Goal: Information Seeking & Learning: Learn about a topic

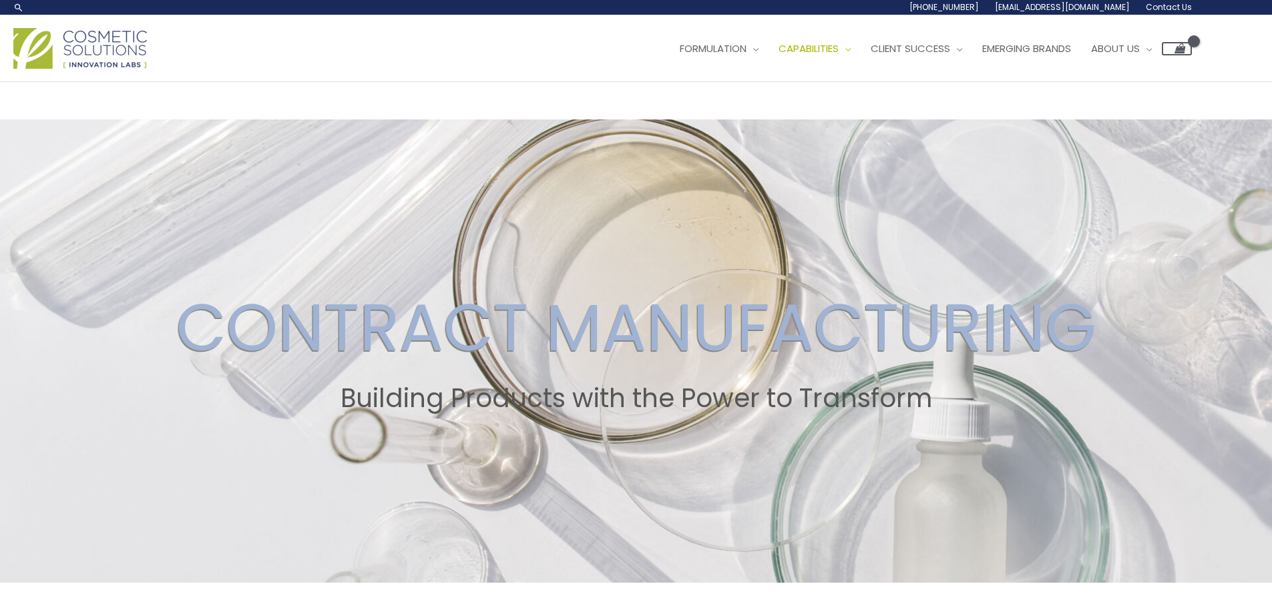
click at [112, 42] on img at bounding box center [79, 48] width 133 height 41
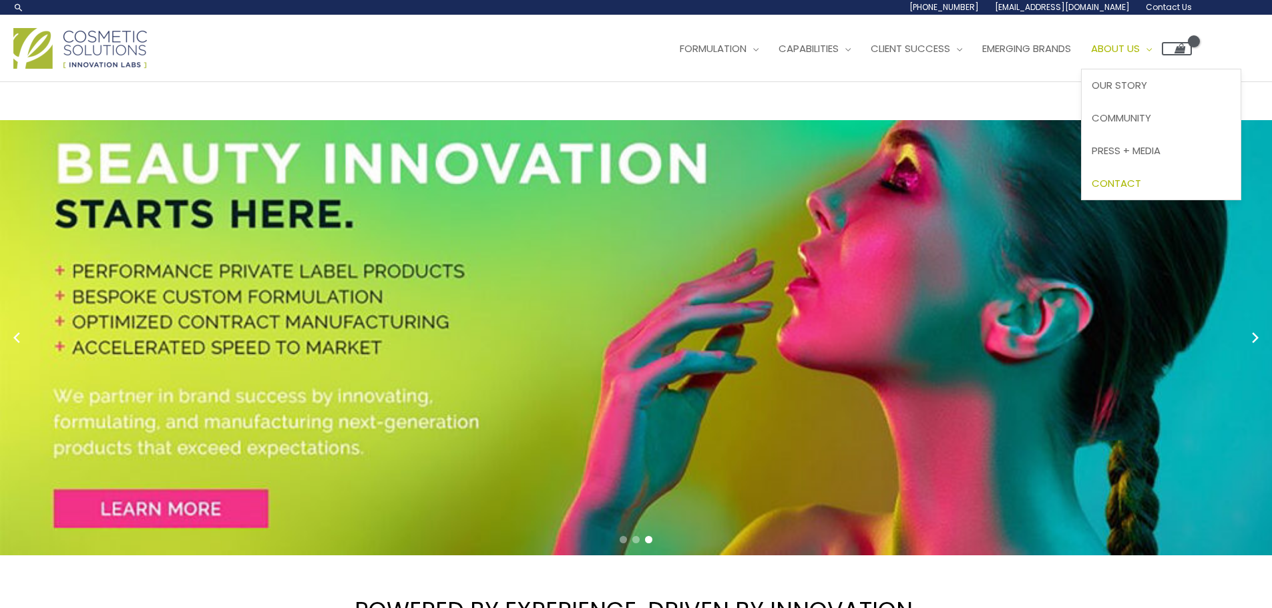
click at [1141, 182] on span "Contact" at bounding box center [1115, 183] width 49 height 14
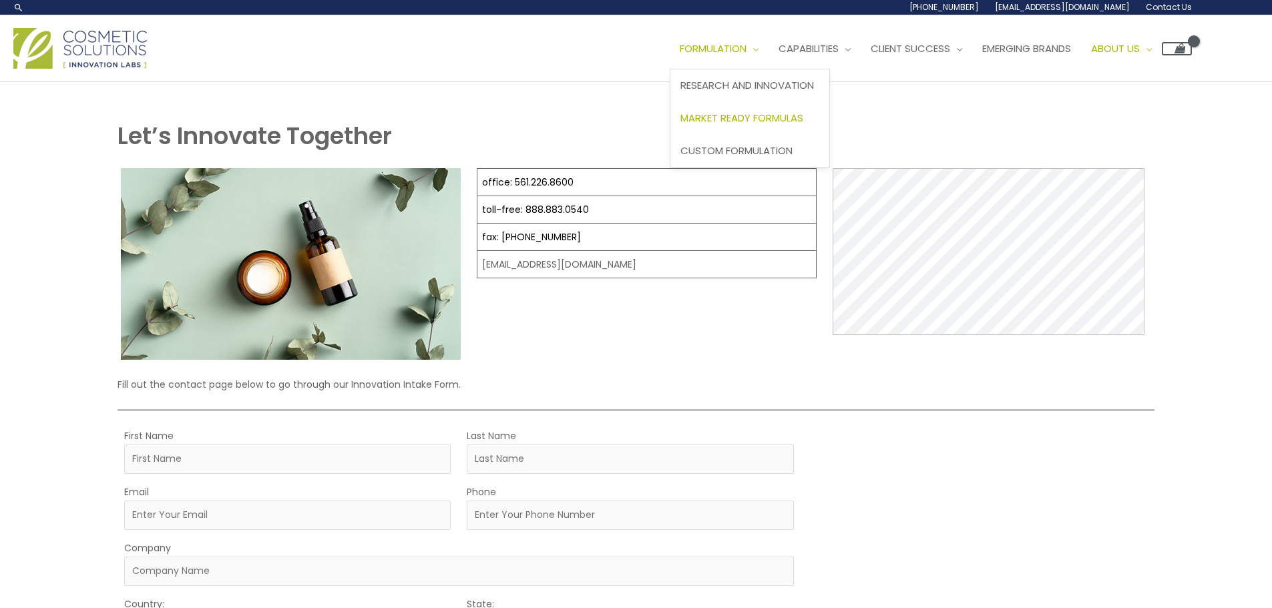
click at [762, 113] on span "Market Ready Formulas" at bounding box center [741, 118] width 123 height 14
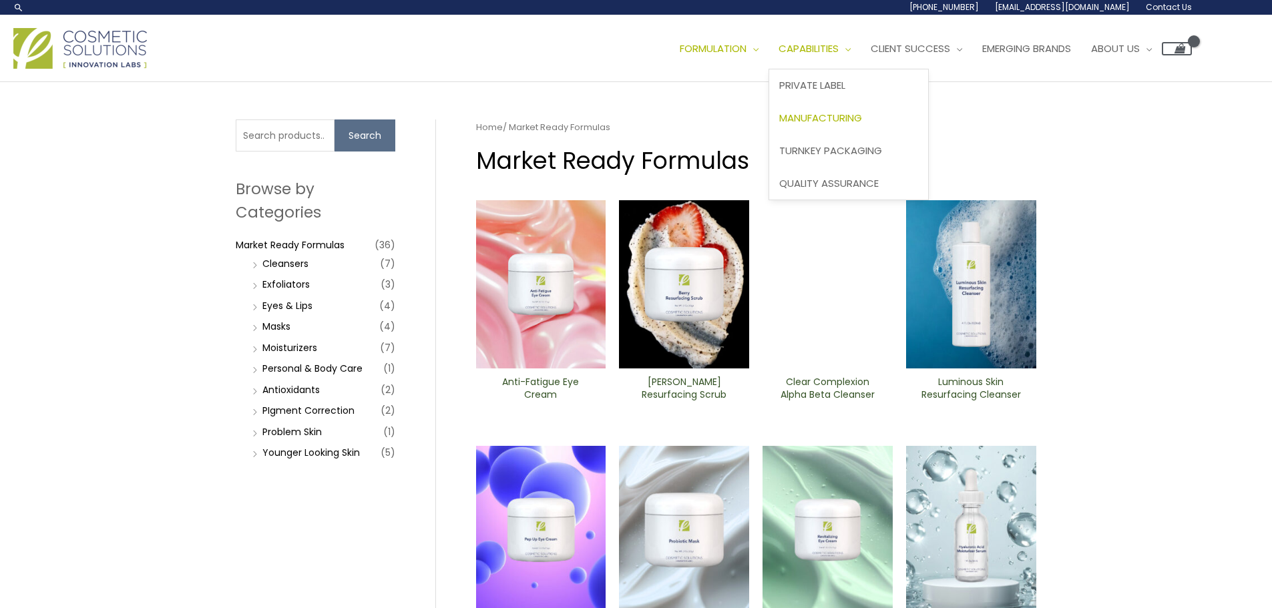
click at [848, 109] on link "Manufacturing" at bounding box center [848, 118] width 159 height 33
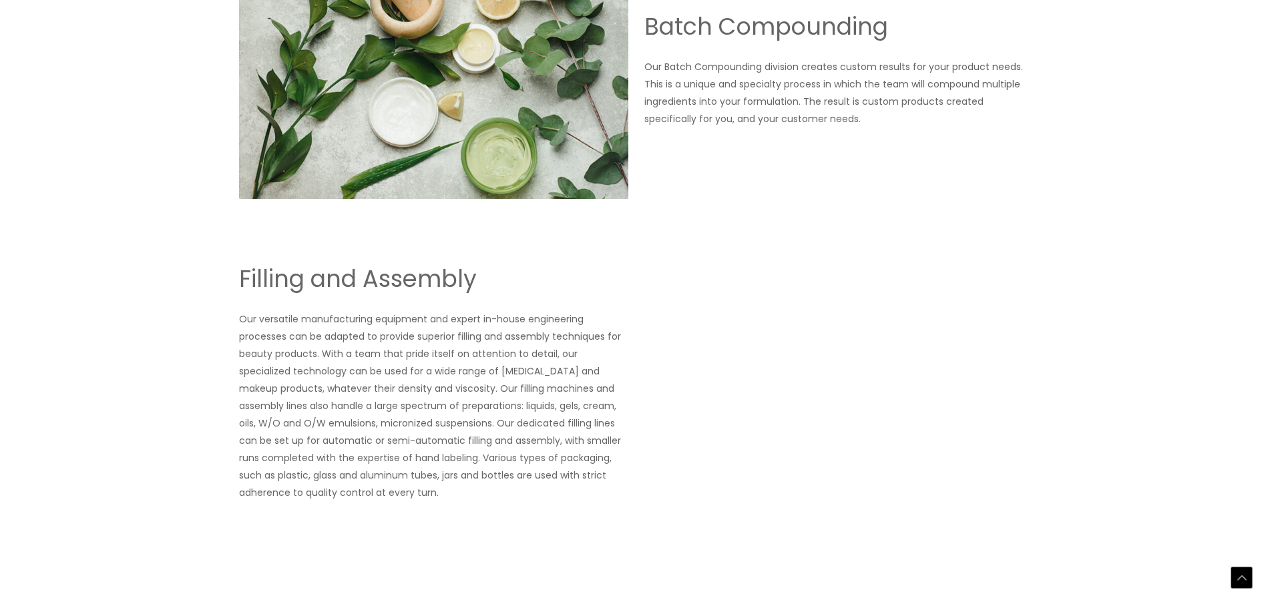
scroll to position [1842, 0]
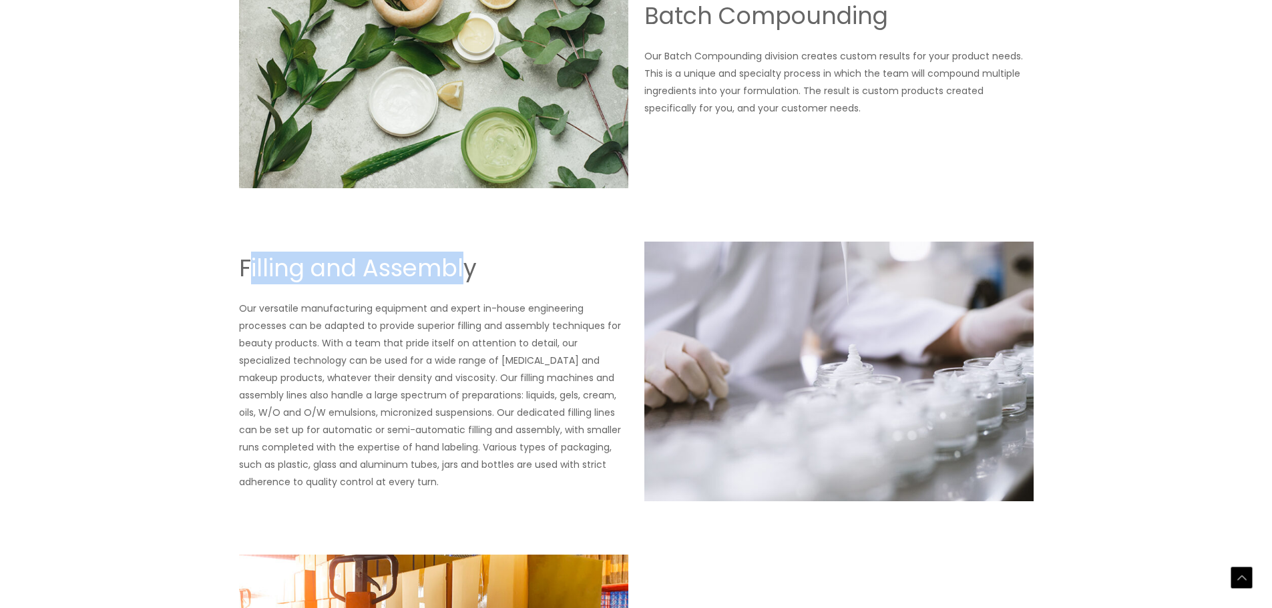
drag, startPoint x: 246, startPoint y: 266, endPoint x: 465, endPoint y: 266, distance: 218.3
click at [465, 266] on h2 "Filling and Assembly" at bounding box center [433, 268] width 389 height 31
click at [472, 266] on h2 "Filling and Assembly" at bounding box center [433, 268] width 389 height 31
drag, startPoint x: 483, startPoint y: 267, endPoint x: 238, endPoint y: 277, distance: 245.2
click at [238, 277] on div "Filling and Assembly Our versatile manufacturing equipment and expert in-house …" at bounding box center [636, 372] width 801 height 260
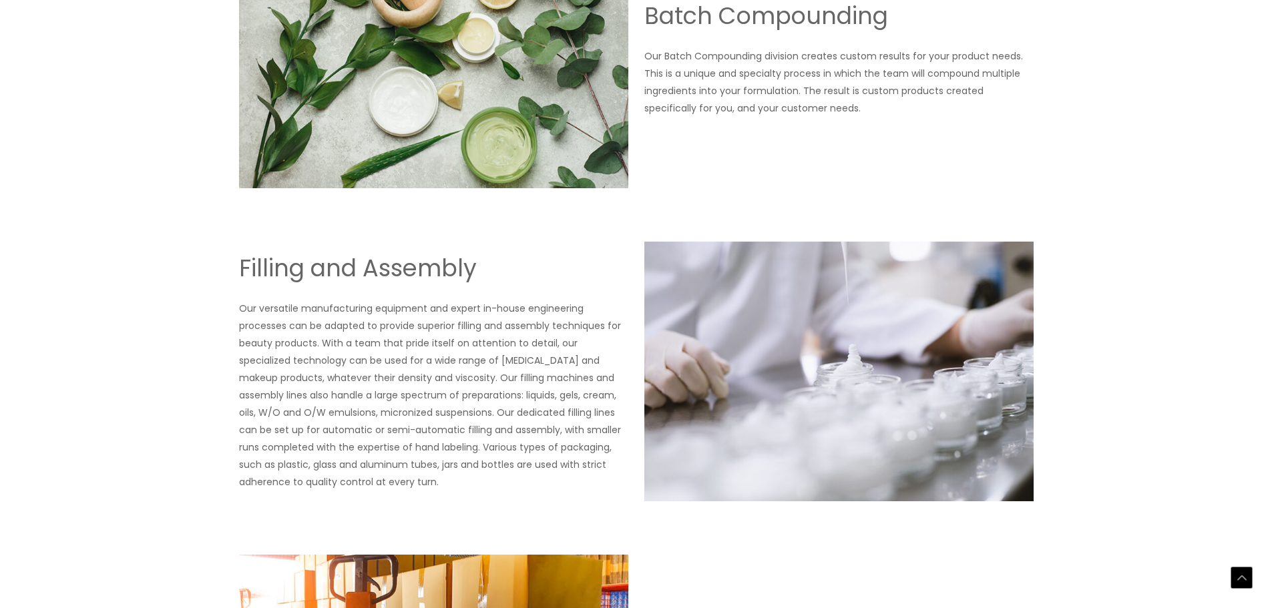
click at [487, 288] on div "Filling and Assembly Our versatile manufacturing equipment and expert in-house …" at bounding box center [433, 372] width 389 height 238
click at [478, 269] on h2 "Filling and Assembly" at bounding box center [433, 268] width 389 height 31
drag, startPoint x: 470, startPoint y: 267, endPoint x: 227, endPoint y: 275, distance: 243.1
copy h2 "Filling and Assembl"
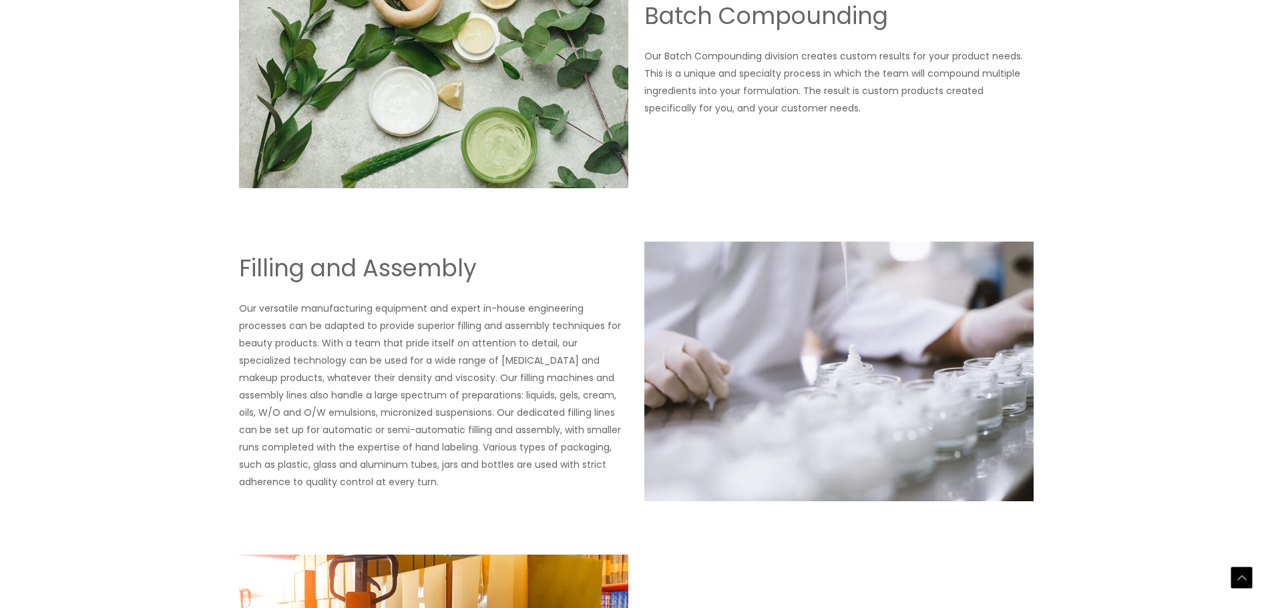
click at [435, 482] on p "Our versatile manufacturing equipment and expert in-house engineering processes…" at bounding box center [433, 395] width 389 height 191
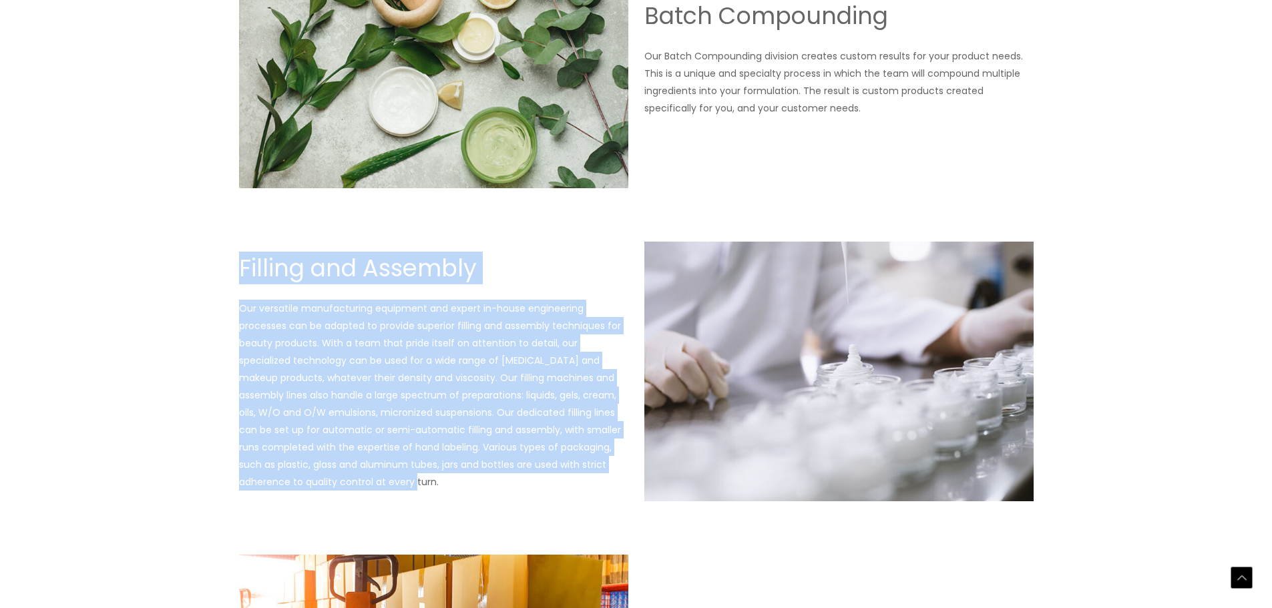
drag, startPoint x: 391, startPoint y: 479, endPoint x: 234, endPoint y: 273, distance: 258.6
copy div "Filling and Assembly Our versatile manufacturing equipment and expert in-house …"
click at [541, 341] on p "Our versatile manufacturing equipment and expert in-house engineering processes…" at bounding box center [433, 395] width 389 height 191
click at [433, 427] on p "Our versatile manufacturing equipment and expert in-house engineering processes…" at bounding box center [433, 395] width 389 height 191
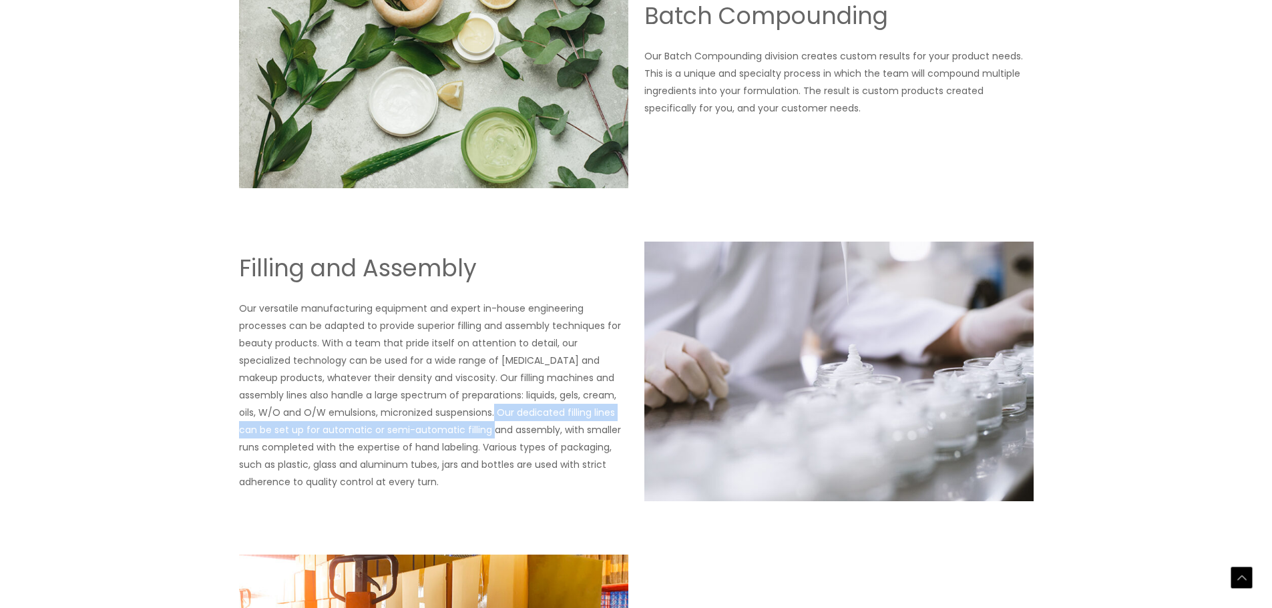
drag, startPoint x: 429, startPoint y: 411, endPoint x: 435, endPoint y: 431, distance: 21.5
click at [435, 431] on p "Our versatile manufacturing equipment and expert in-house engineering processes…" at bounding box center [433, 395] width 389 height 191
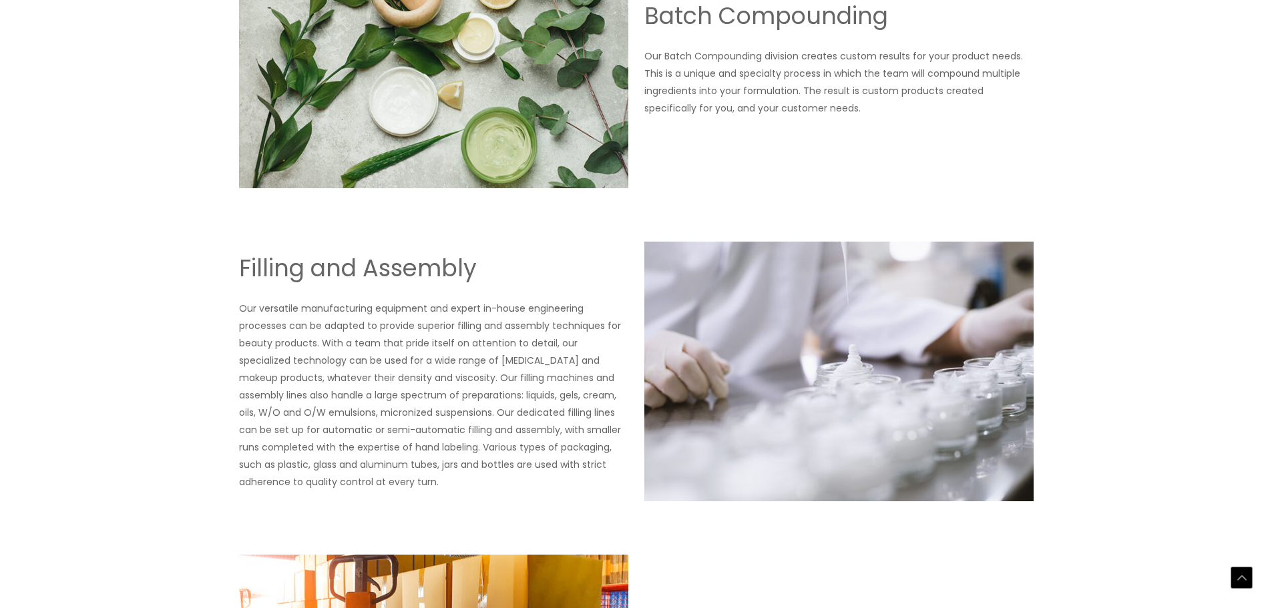
click at [435, 444] on p "Our versatile manufacturing equipment and expert in-house engineering processes…" at bounding box center [433, 395] width 389 height 191
drag, startPoint x: 406, startPoint y: 448, endPoint x: 480, endPoint y: 439, distance: 74.6
click at [473, 443] on p "Our versatile manufacturing equipment and expert in-house engineering processes…" at bounding box center [433, 395] width 389 height 191
click at [504, 433] on p "Our versatile manufacturing equipment and expert in-house engineering processes…" at bounding box center [433, 395] width 389 height 191
drag, startPoint x: 243, startPoint y: 362, endPoint x: 531, endPoint y: 367, distance: 288.4
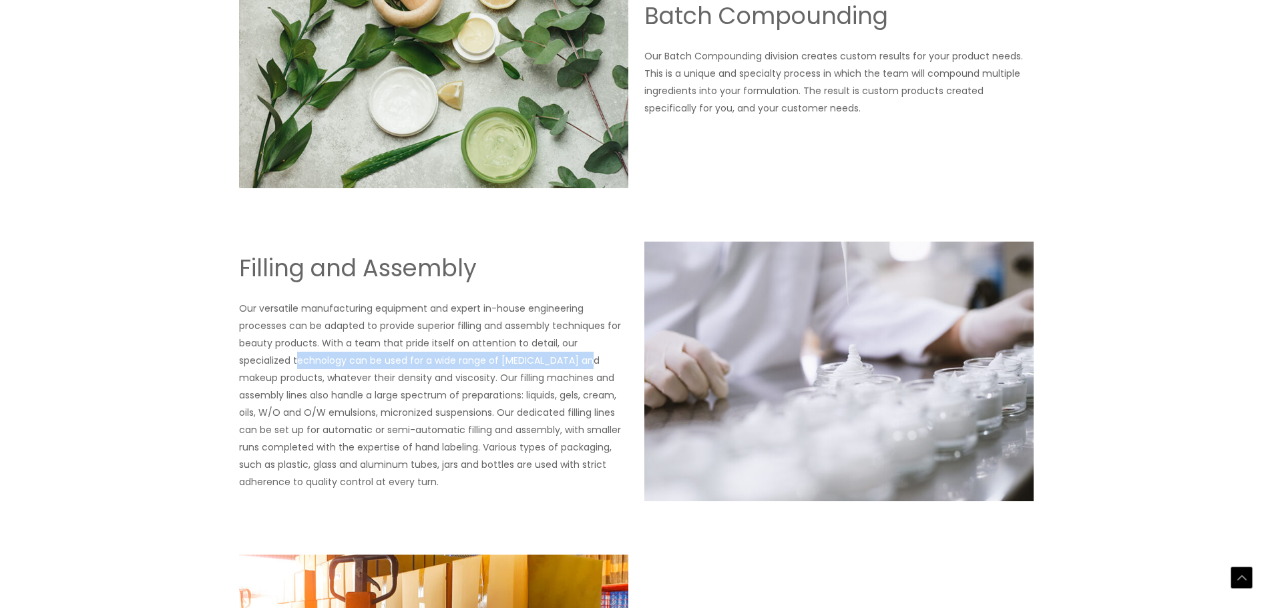
click at [531, 366] on p "Our versatile manufacturing equipment and expert in-house engineering processes…" at bounding box center [433, 395] width 389 height 191
click at [555, 394] on p "Our versatile manufacturing equipment and expert in-house engineering processes…" at bounding box center [433, 395] width 389 height 191
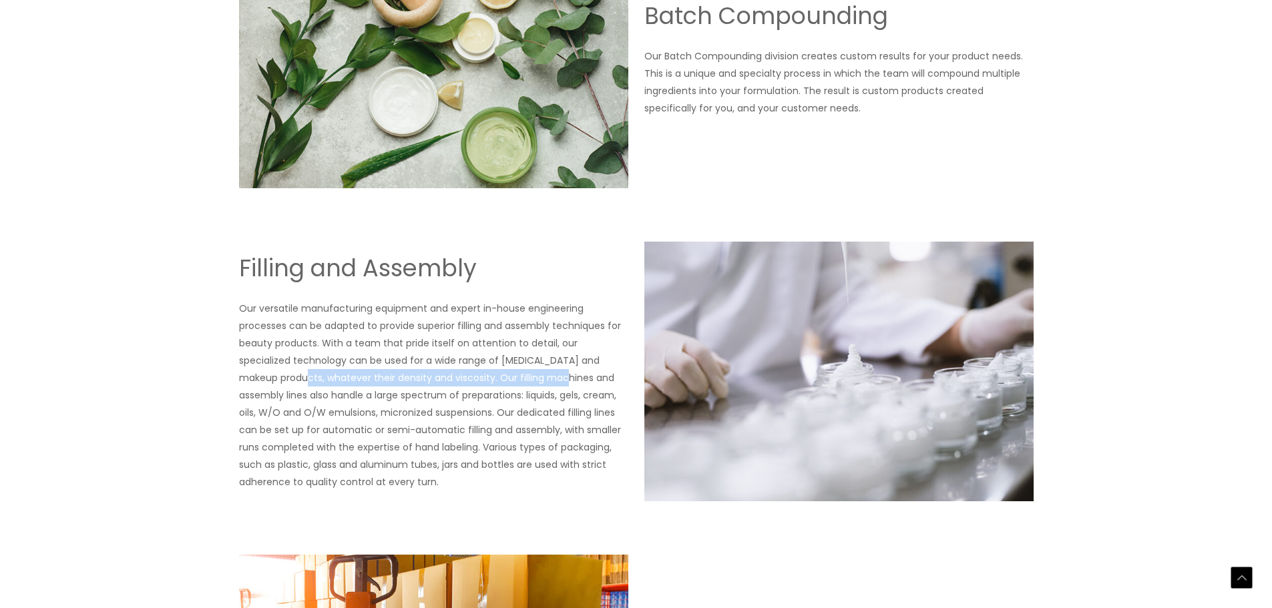
drag, startPoint x: 407, startPoint y: 379, endPoint x: 503, endPoint y: 382, distance: 95.5
click at [525, 421] on p "Our versatile manufacturing equipment and expert in-house engineering processes…" at bounding box center [433, 395] width 389 height 191
click at [411, 376] on p "Our versatile manufacturing equipment and expert in-house engineering processes…" at bounding box center [433, 395] width 389 height 191
drag, startPoint x: 309, startPoint y: 380, endPoint x: 406, endPoint y: 380, distance: 96.8
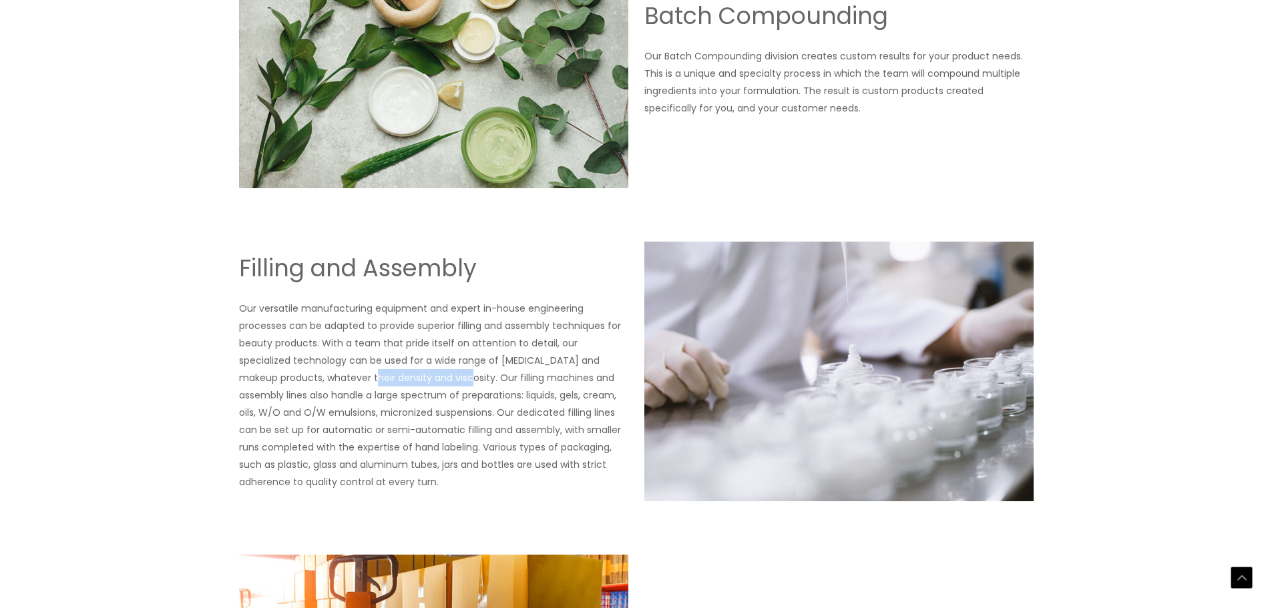
click at [406, 380] on p "Our versatile manufacturing equipment and expert in-house engineering processes…" at bounding box center [433, 395] width 389 height 191
copy p "density and viscosity"
click at [356, 479] on p "Our versatile manufacturing equipment and expert in-house engineering processes…" at bounding box center [433, 395] width 389 height 191
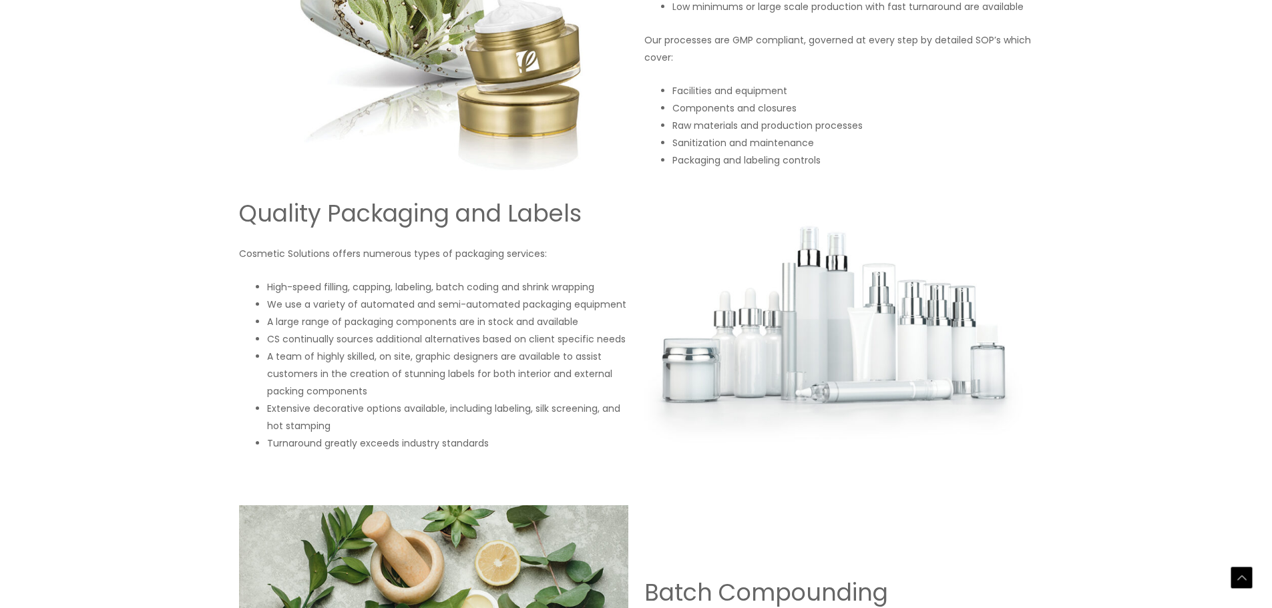
scroll to position [1268, 0]
